Goal: Information Seeking & Learning: Learn about a topic

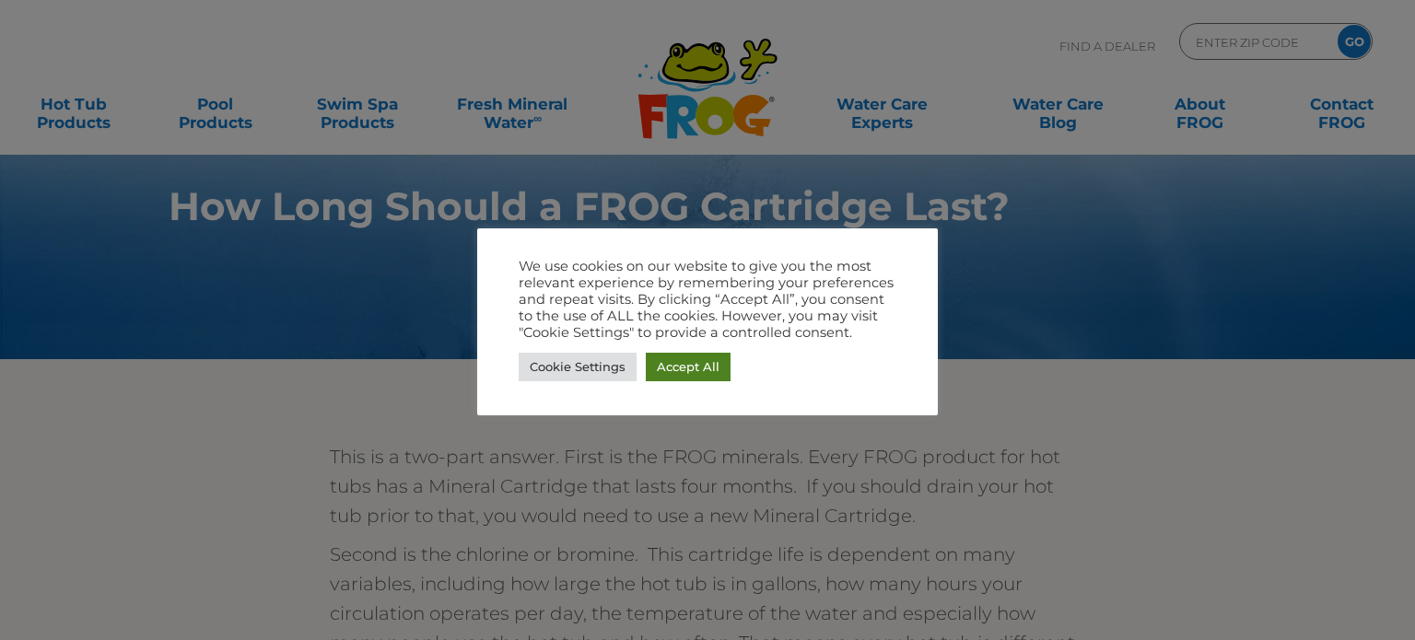
click at [683, 375] on link "Accept All" at bounding box center [688, 367] width 85 height 29
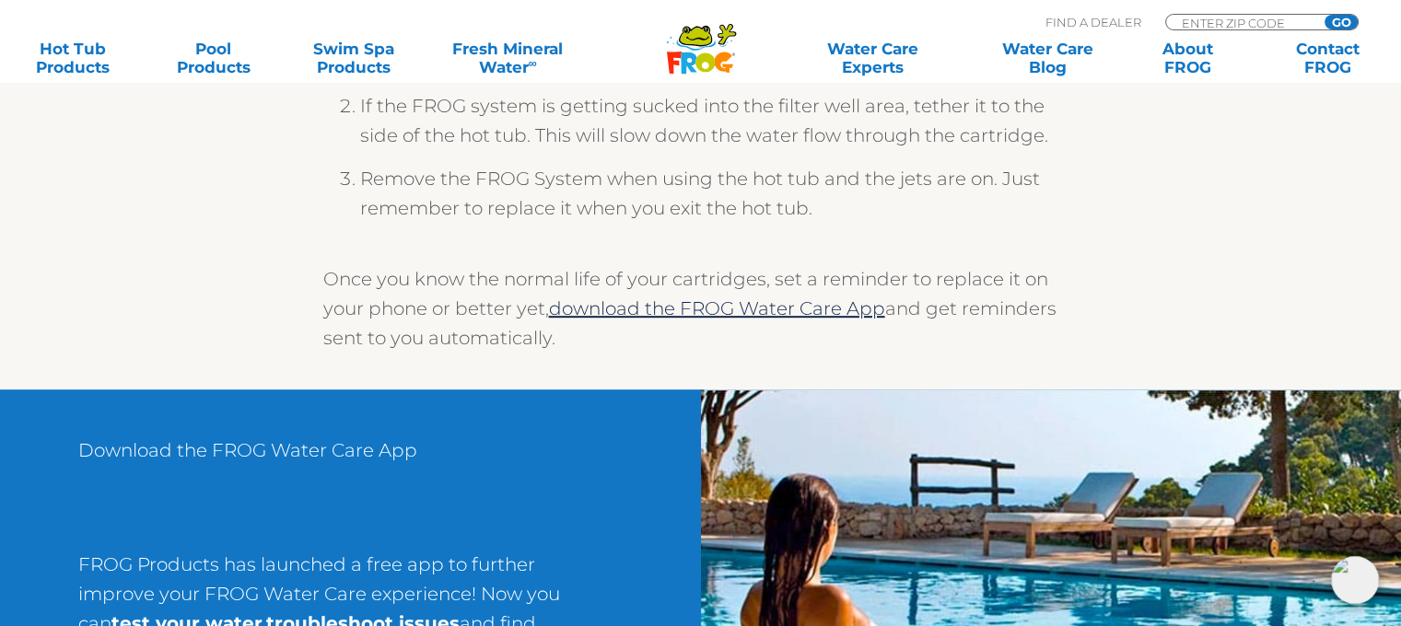
scroll to position [1198, 0]
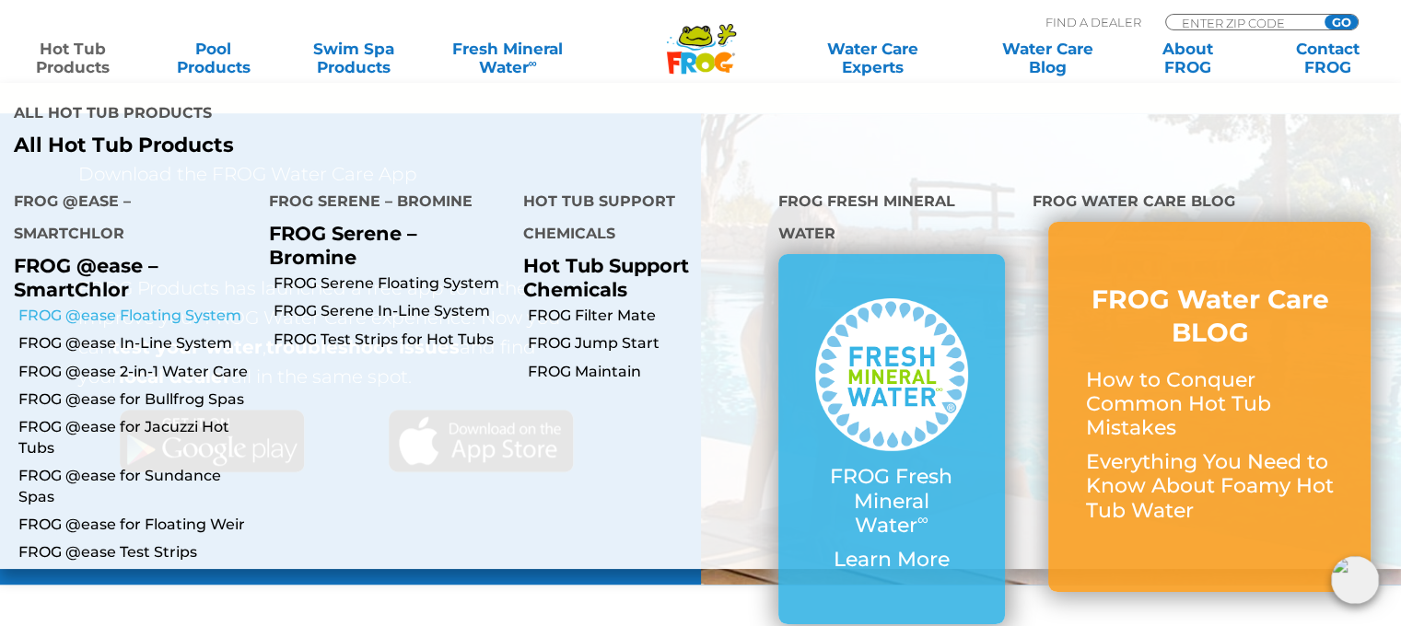
click at [183, 311] on link "FROG @ease Floating System" at bounding box center [136, 316] width 237 height 20
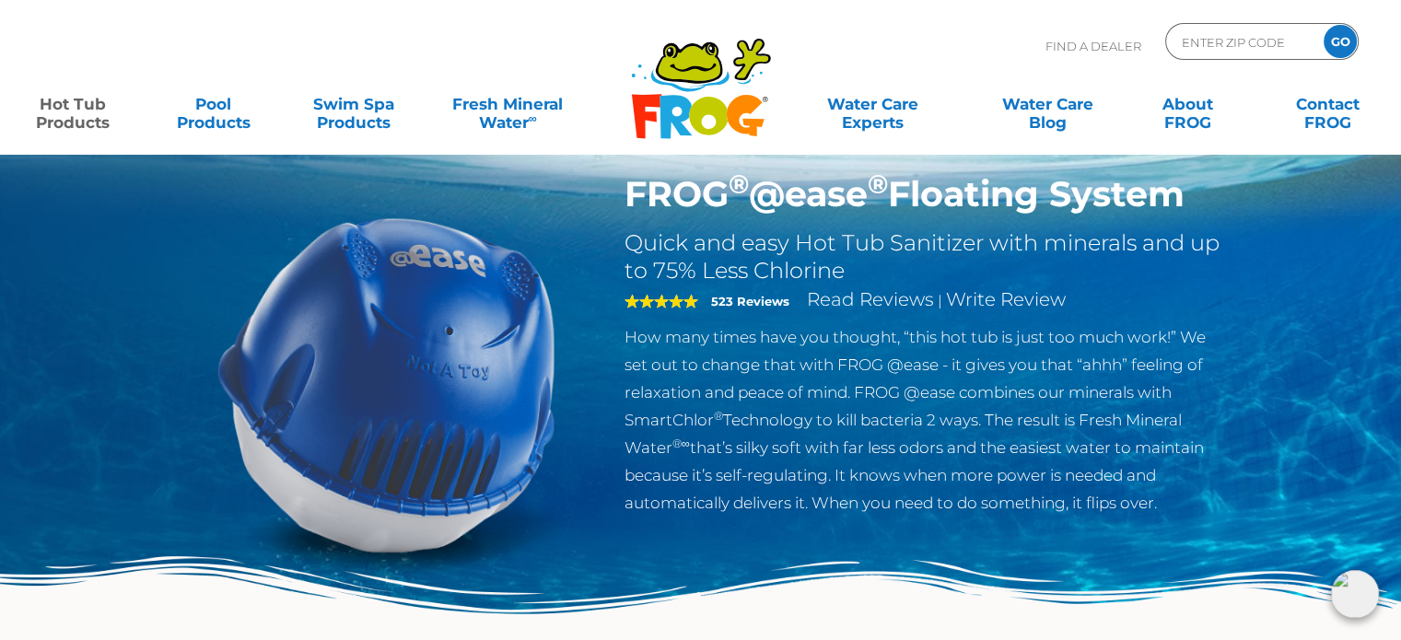
scroll to position [92, 0]
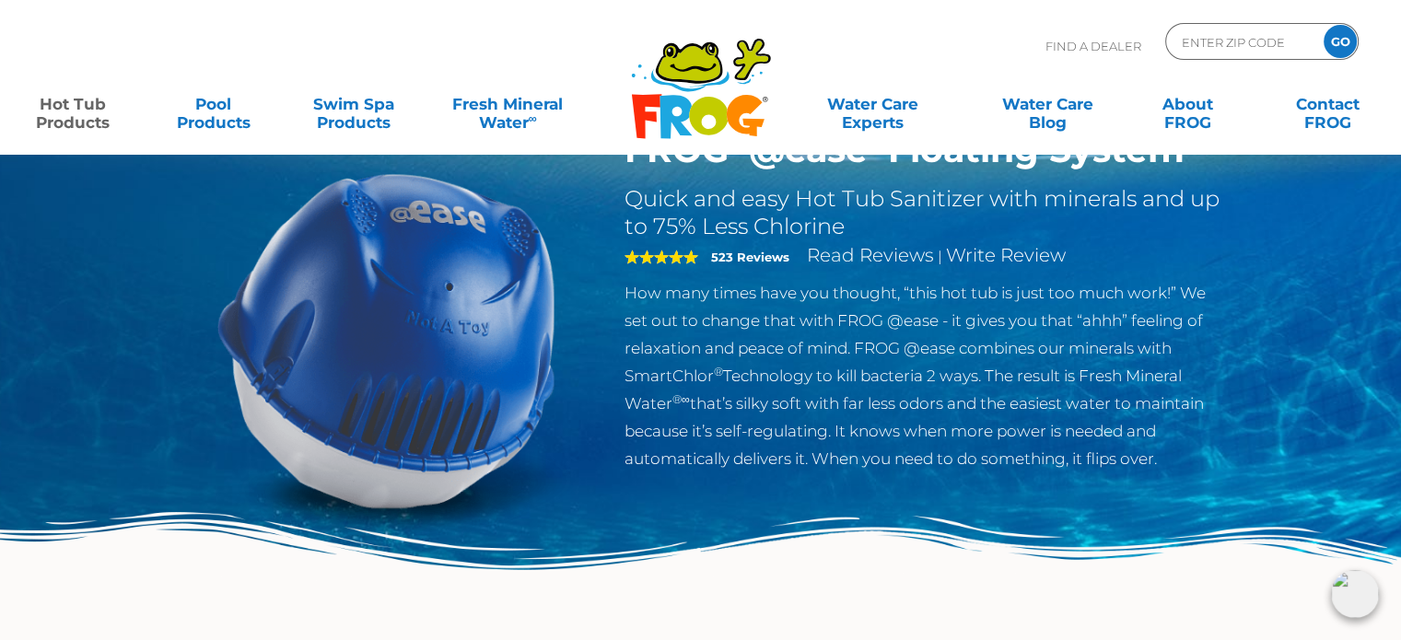
drag, startPoint x: 735, startPoint y: 288, endPoint x: 1198, endPoint y: 471, distance: 497.1
click at [1198, 471] on p "How many times have you thought, “this hot tub is just too much work!” We set o…" at bounding box center [926, 375] width 602 height 193
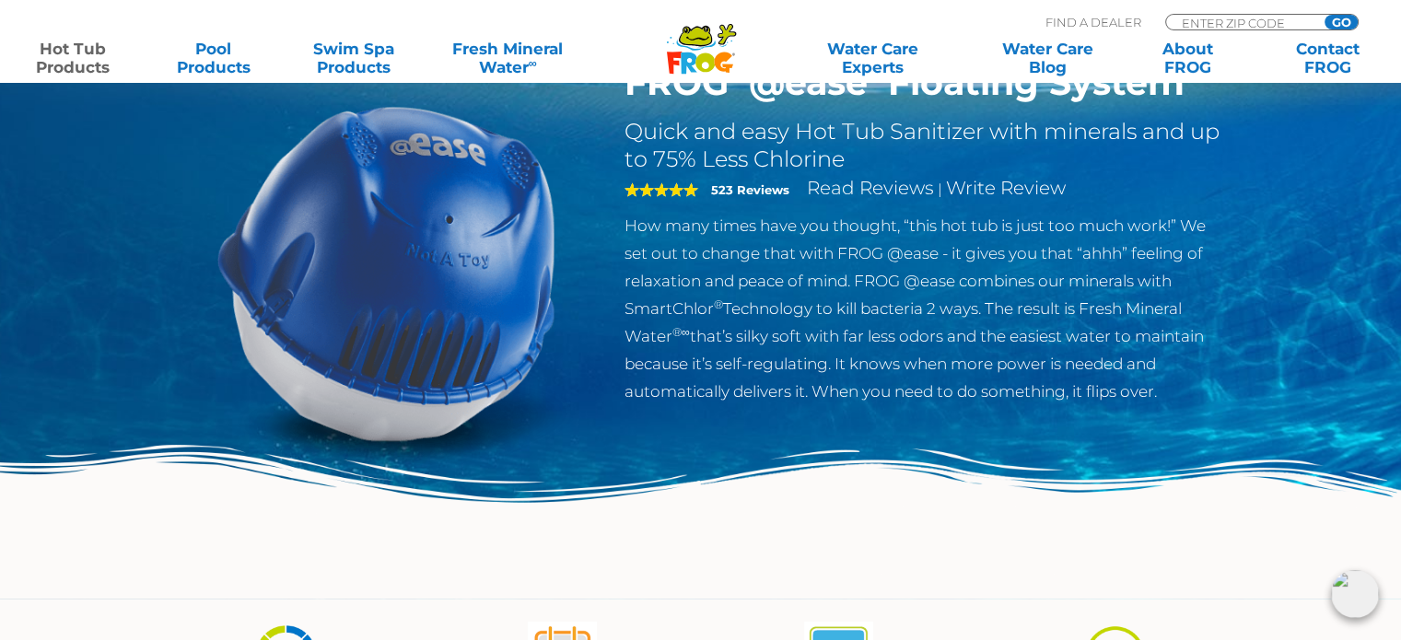
scroll to position [276, 0]
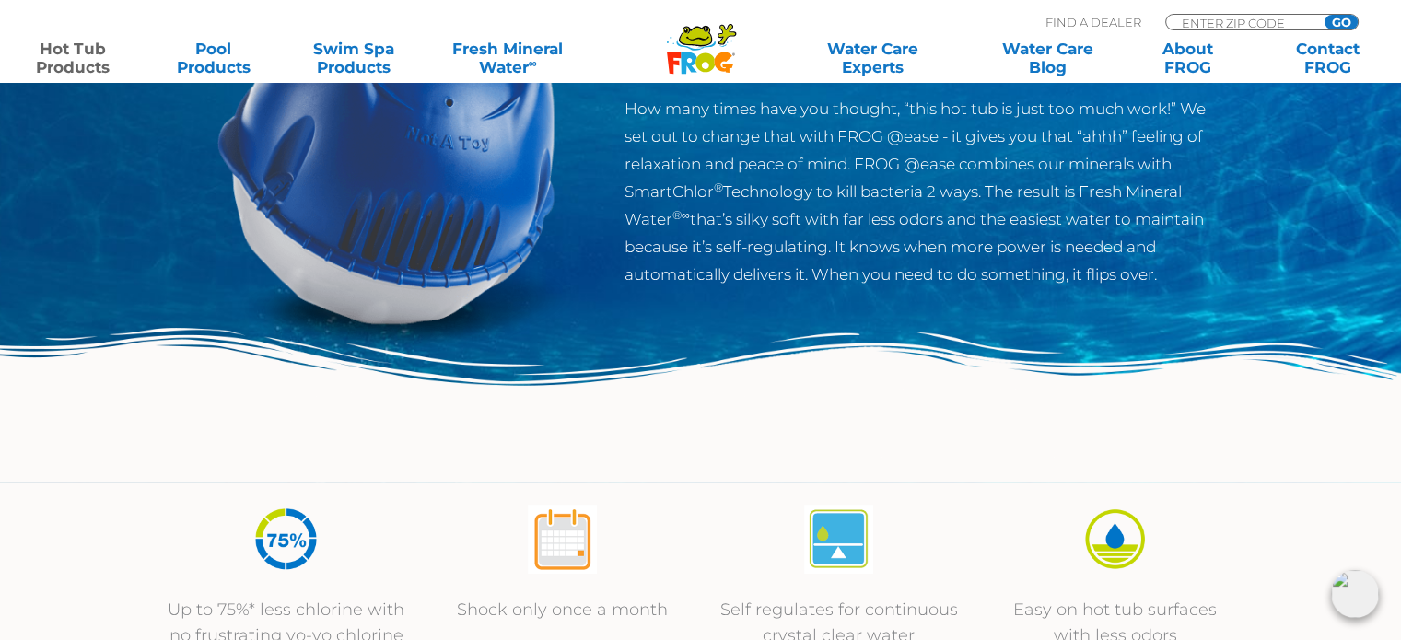
click at [991, 246] on p "How many times have you thought, “this hot tub is just too much work!” We set o…" at bounding box center [926, 191] width 602 height 193
drag, startPoint x: 681, startPoint y: 229, endPoint x: 1188, endPoint y: 279, distance: 510.1
click at [1188, 279] on p "How many times have you thought, “this hot tub is just too much work!” We set o…" at bounding box center [926, 191] width 602 height 193
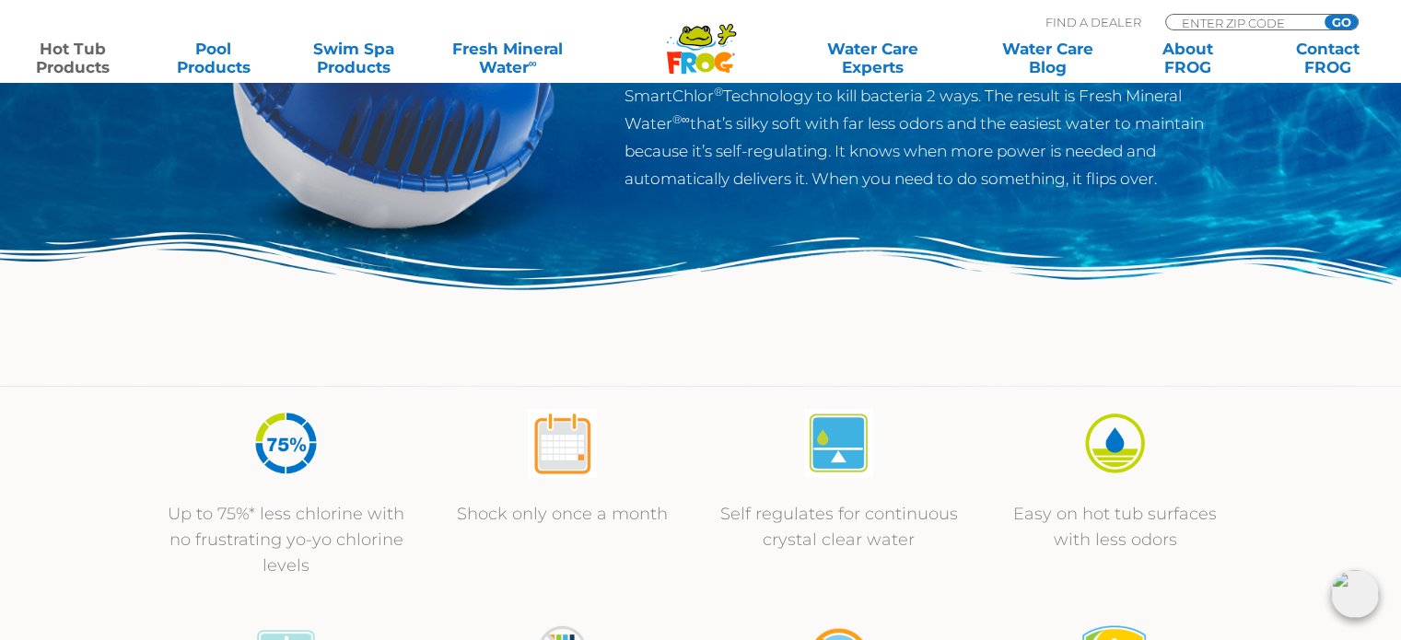
scroll to position [553, 0]
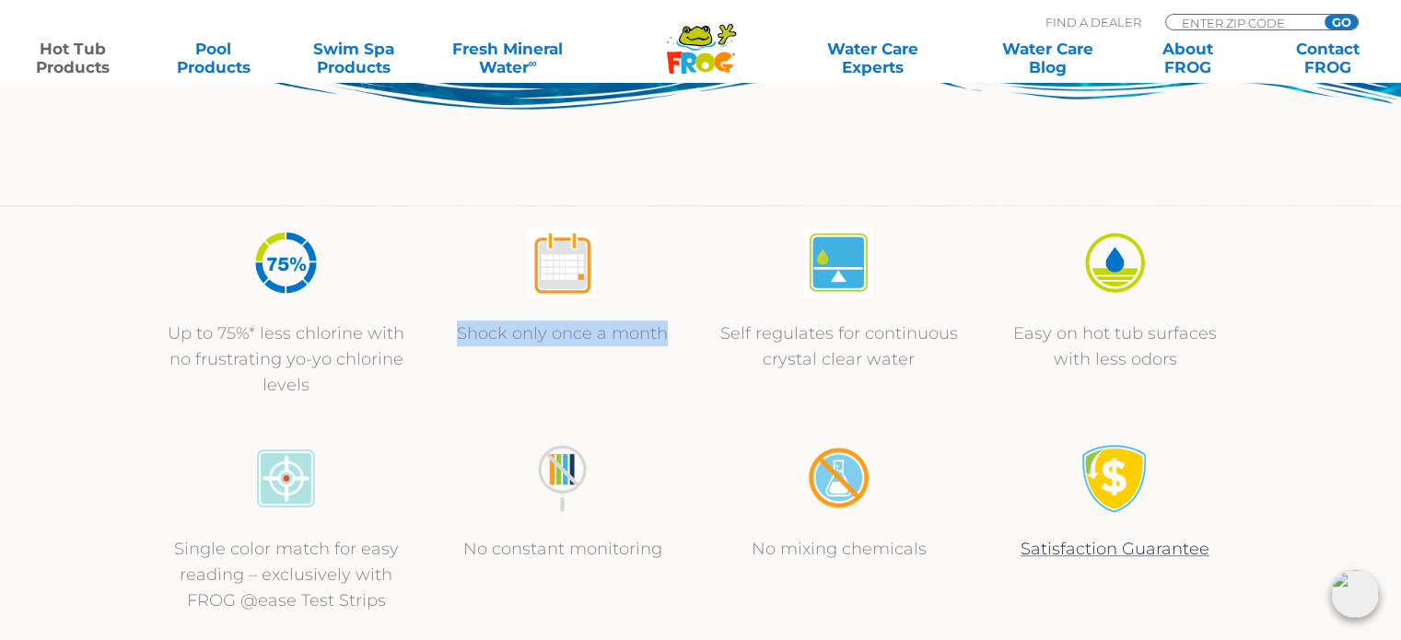
drag, startPoint x: 455, startPoint y: 334, endPoint x: 673, endPoint y: 345, distance: 217.7
click at [673, 345] on p "Shock only once a month" at bounding box center [563, 334] width 240 height 26
click at [794, 347] on p "Self regulates for continuous crystal clear water" at bounding box center [840, 347] width 240 height 52
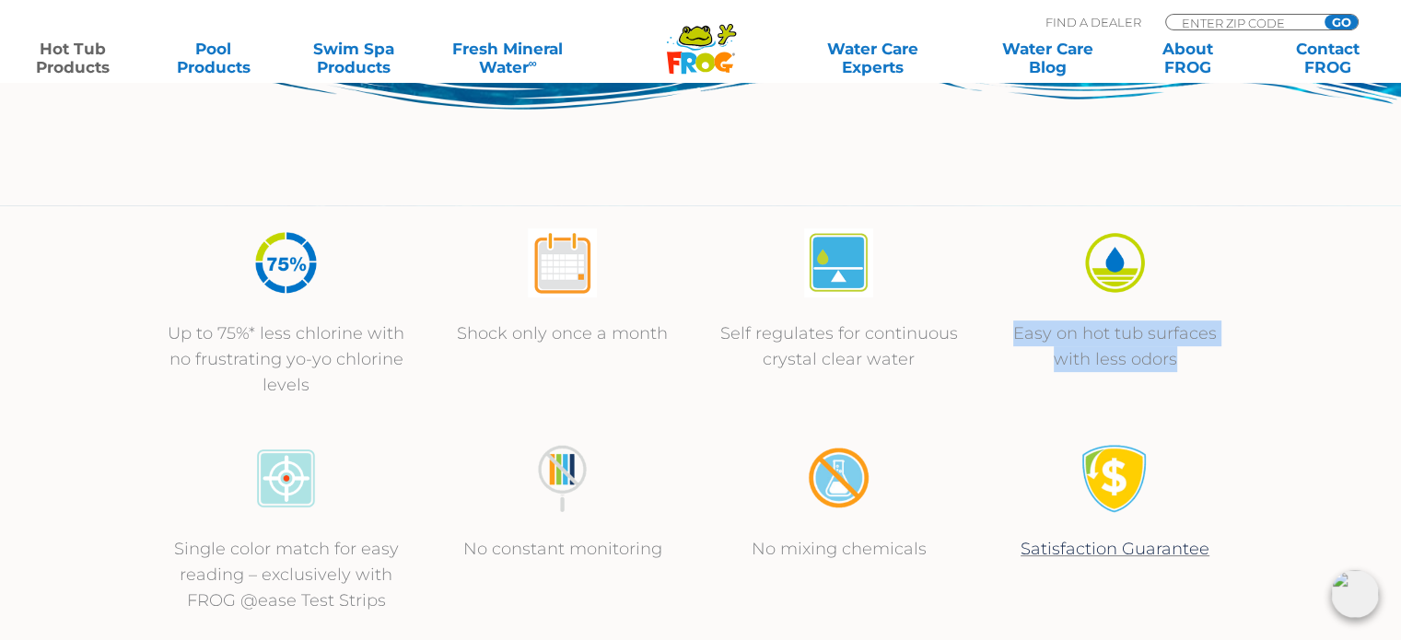
drag, startPoint x: 1016, startPoint y: 331, endPoint x: 1194, endPoint y: 360, distance: 180.2
click at [1194, 360] on p "Easy on hot tub surfaces with less odors" at bounding box center [1116, 347] width 240 height 52
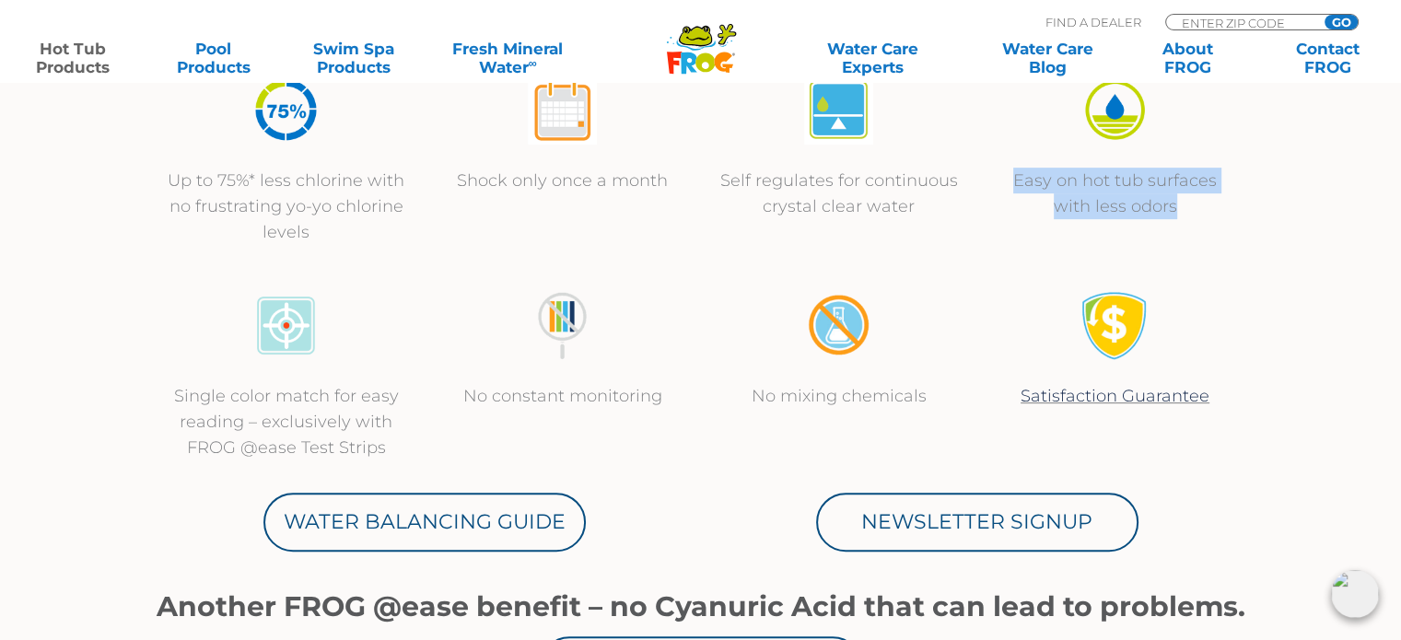
scroll to position [737, 0]
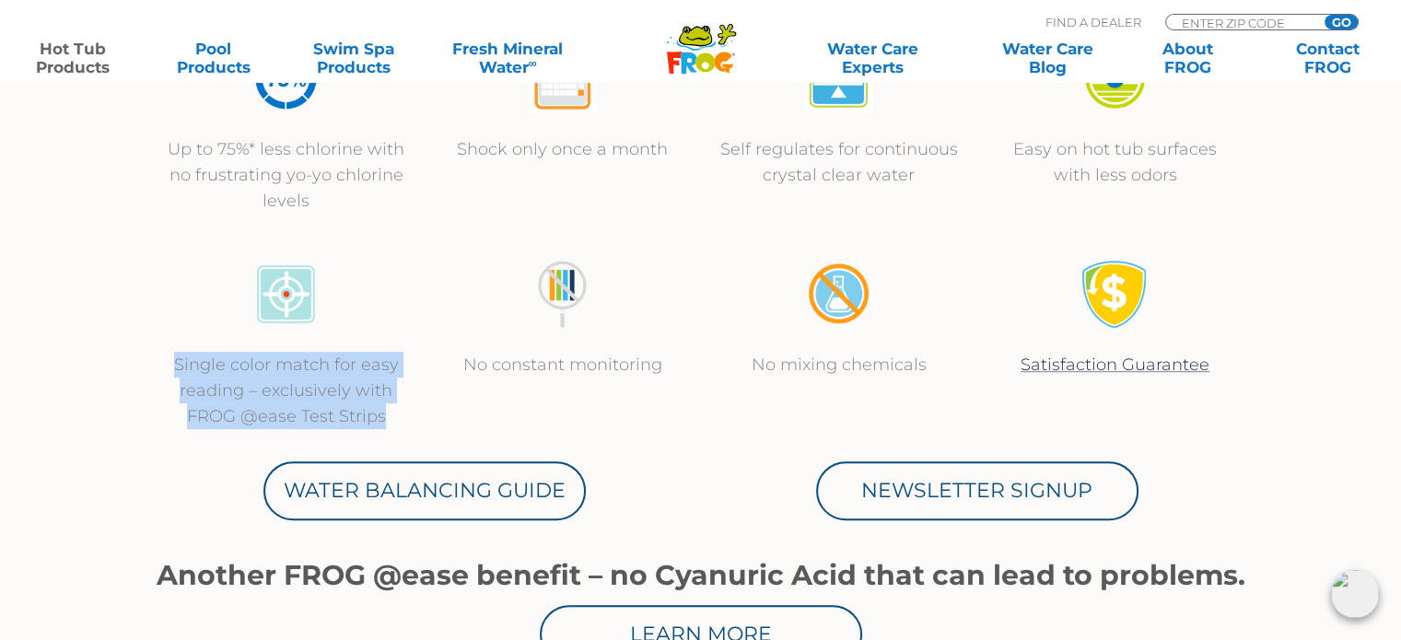
drag, startPoint x: 178, startPoint y: 364, endPoint x: 403, endPoint y: 408, distance: 229.1
click at [403, 408] on p "Single color match for easy reading – exclusively with FROG @ease Test Strips" at bounding box center [287, 390] width 240 height 77
click at [425, 412] on div "Single color match for easy reading – exclusively with FROG @ease Test Strips N…" at bounding box center [701, 345] width 1106 height 216
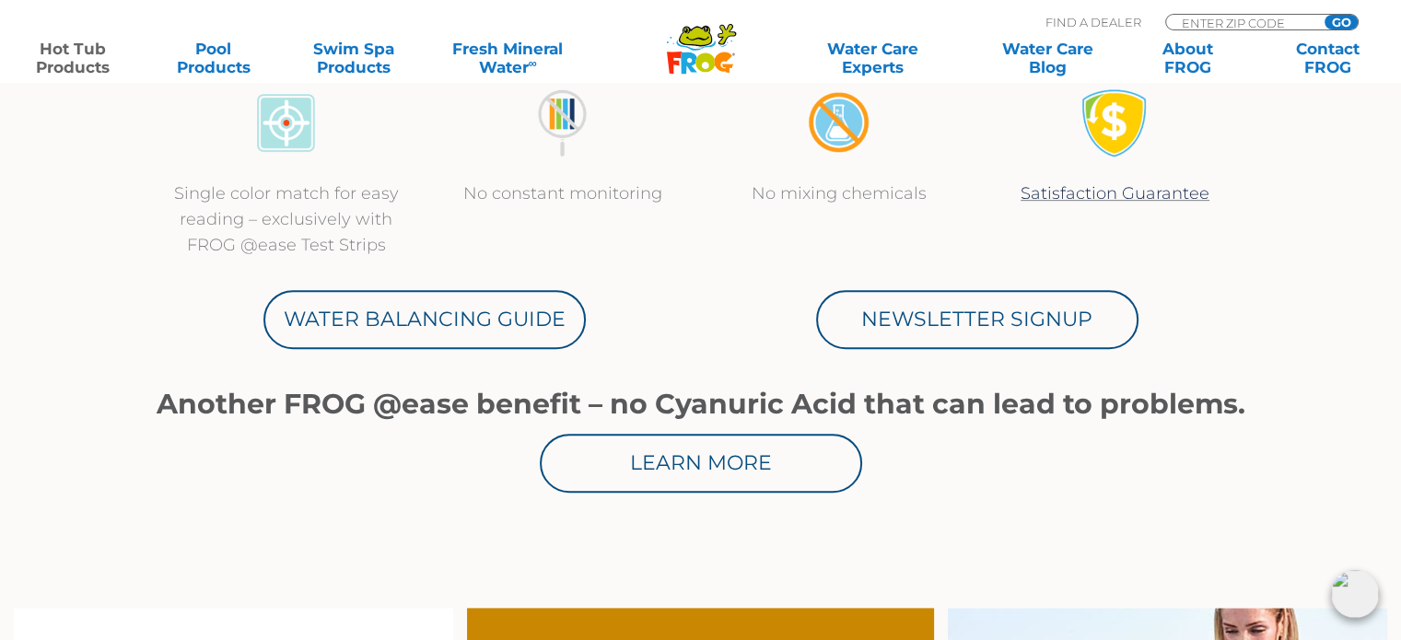
scroll to position [921, 0]
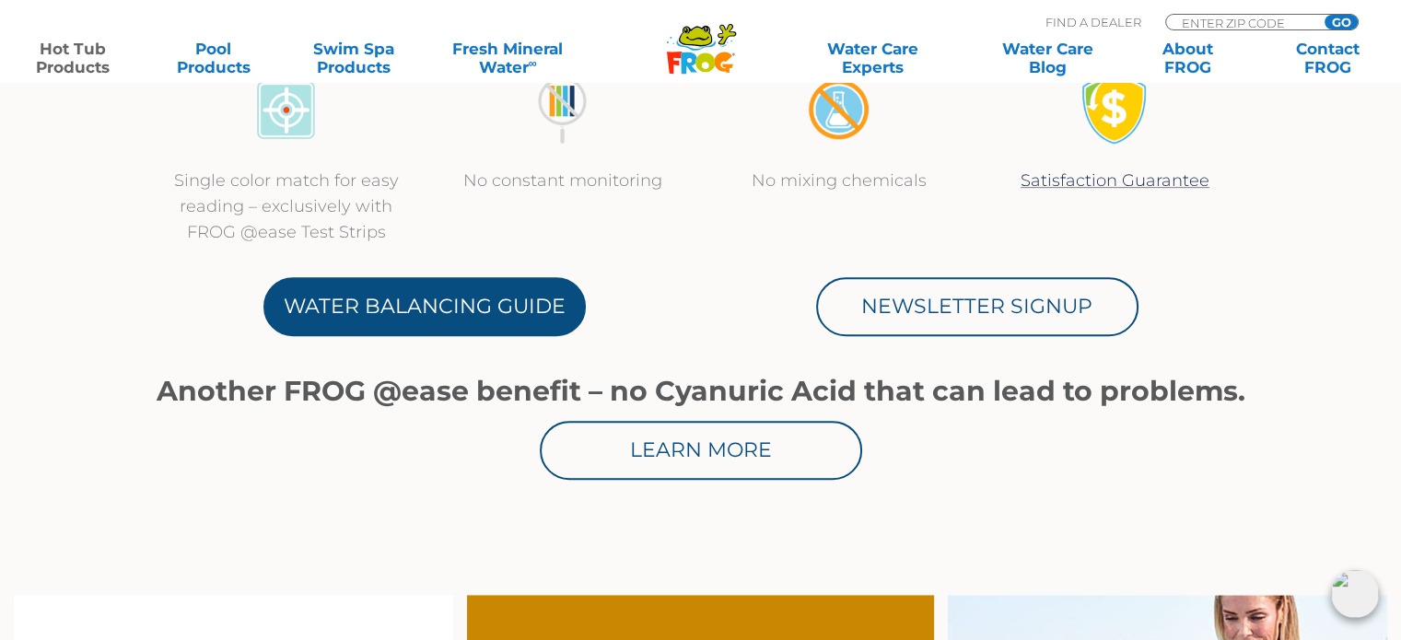
click at [489, 305] on link "Water Balancing Guide" at bounding box center [424, 306] width 322 height 59
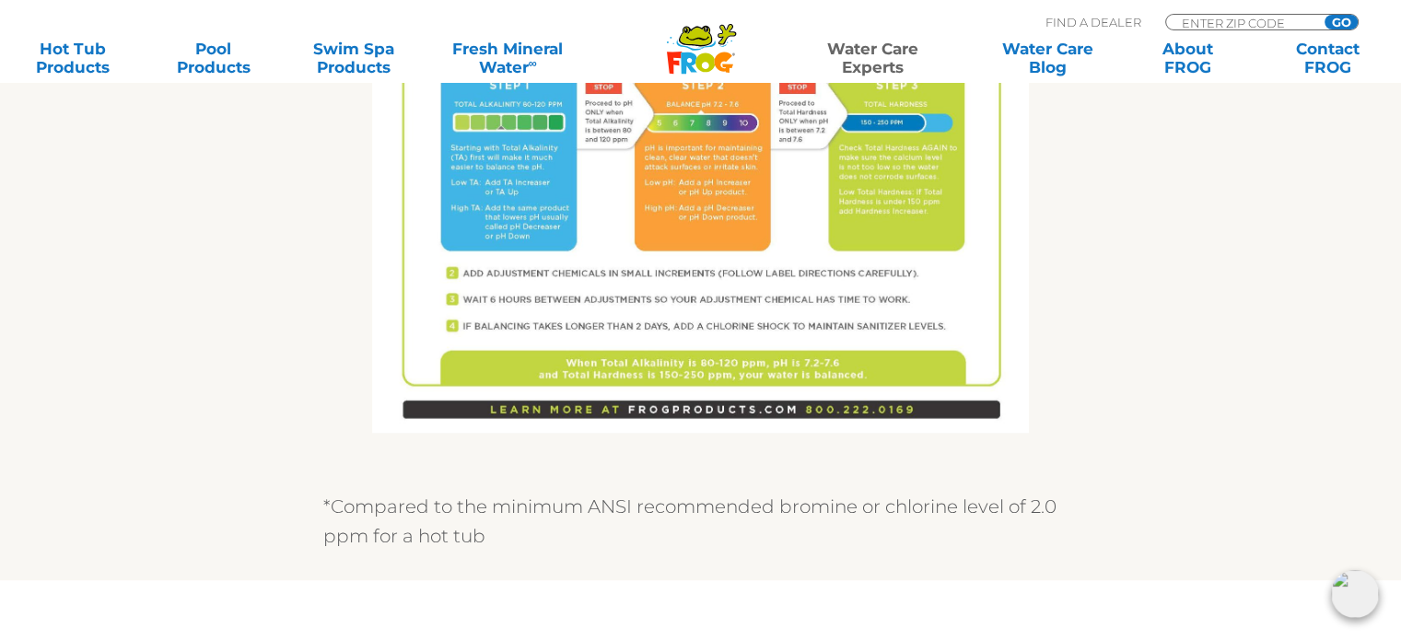
scroll to position [1290, 0]
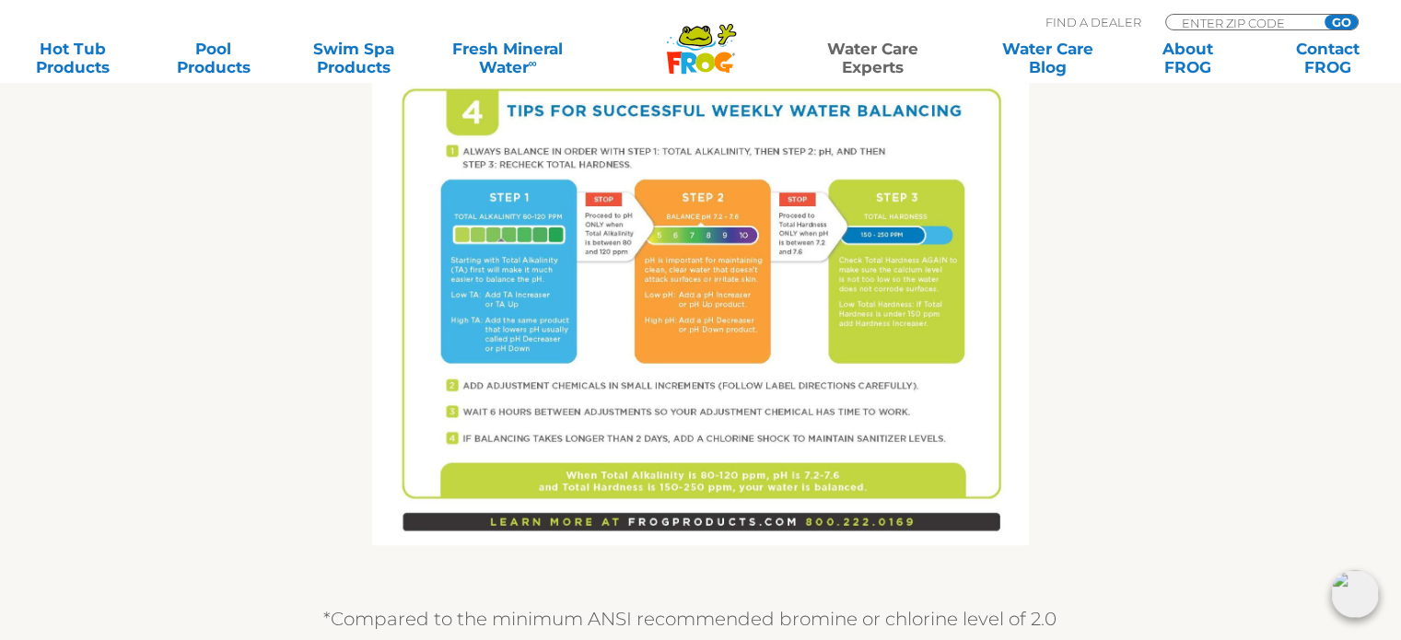
click at [731, 332] on img at bounding box center [700, 120] width 657 height 850
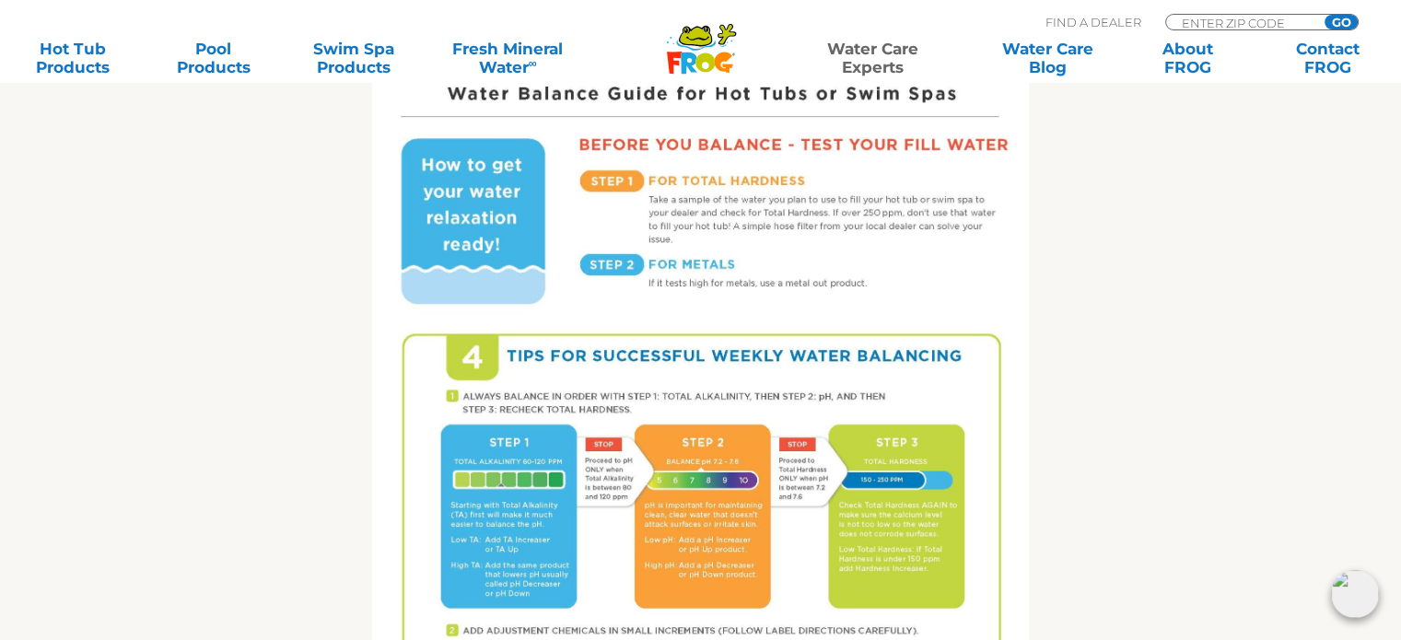
scroll to position [1013, 0]
